Goal: Task Accomplishment & Management: Manage account settings

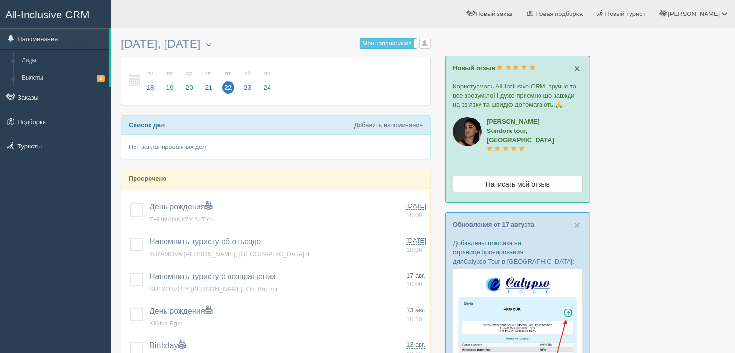
click at [574, 72] on span "×" at bounding box center [577, 68] width 6 height 11
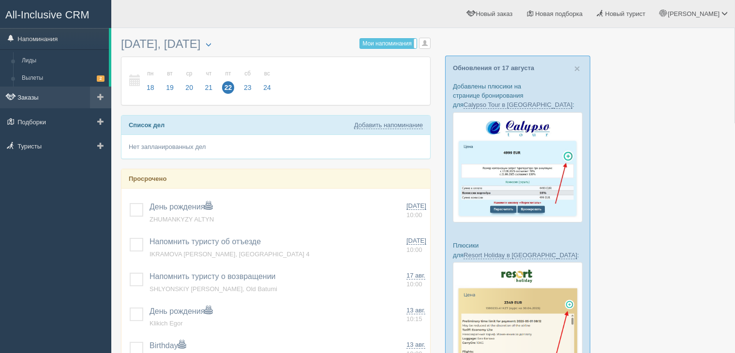
click at [32, 98] on link "Заказы" at bounding box center [55, 97] width 111 height 21
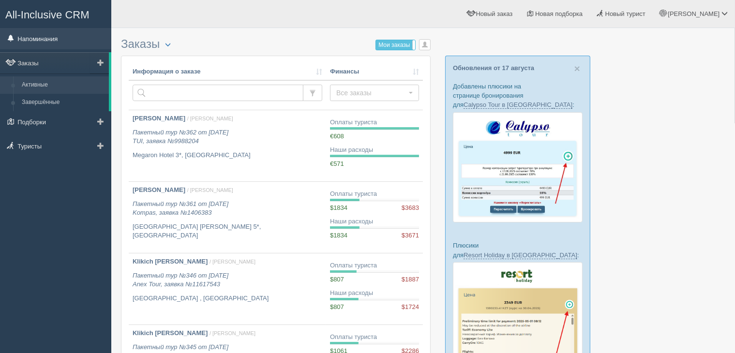
click at [45, 41] on link "Напоминания" at bounding box center [55, 38] width 111 height 21
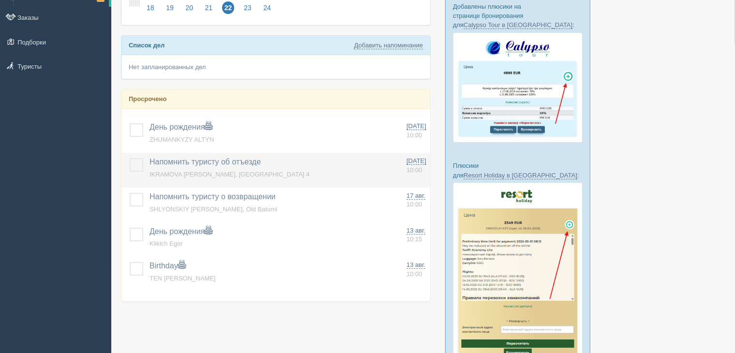
scroll to position [97, 0]
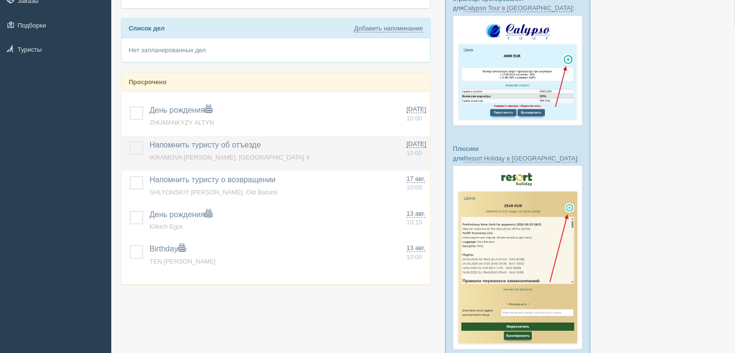
click at [130, 141] on label at bounding box center [130, 141] width 0 height 0
click at [0, 0] on input "checkbox" at bounding box center [0, 0] width 0 height 0
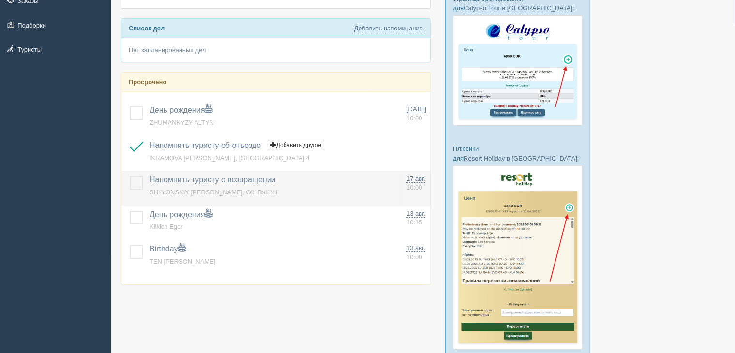
click at [130, 176] on label at bounding box center [130, 176] width 0 height 0
click at [0, 0] on input "checkbox" at bounding box center [0, 0] width 0 height 0
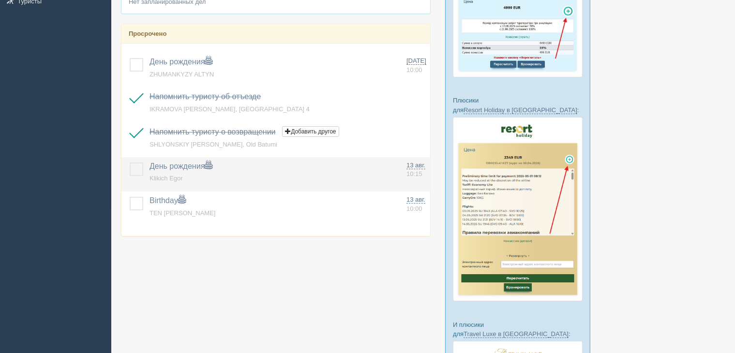
click at [130, 163] on label at bounding box center [130, 163] width 0 height 0
click at [0, 0] on input "checkbox" at bounding box center [0, 0] width 0 height 0
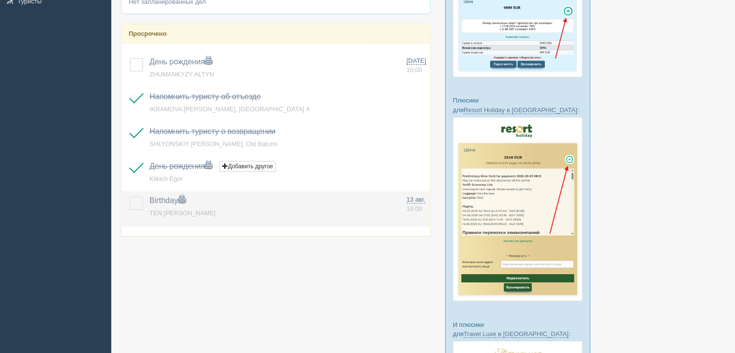
click at [130, 197] on label at bounding box center [130, 197] width 0 height 0
click at [0, 0] on input "checkbox" at bounding box center [0, 0] width 0 height 0
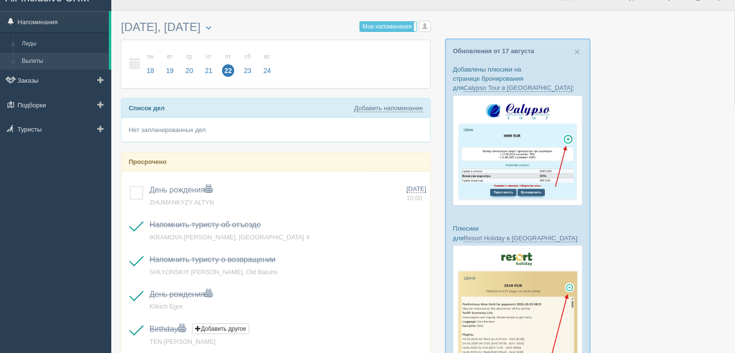
scroll to position [0, 0]
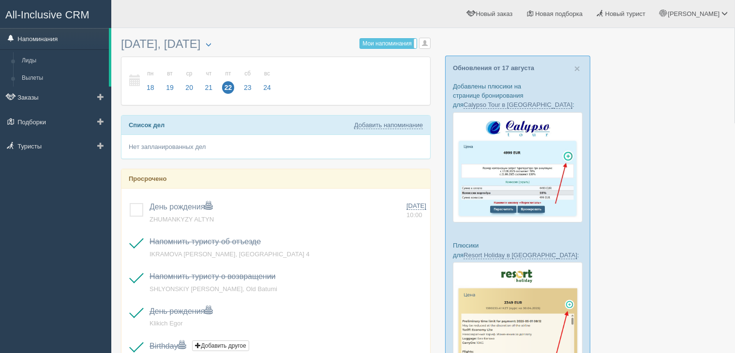
click at [46, 32] on link "Напоминания" at bounding box center [54, 38] width 109 height 21
